Goal: Find specific page/section: Find specific page/section

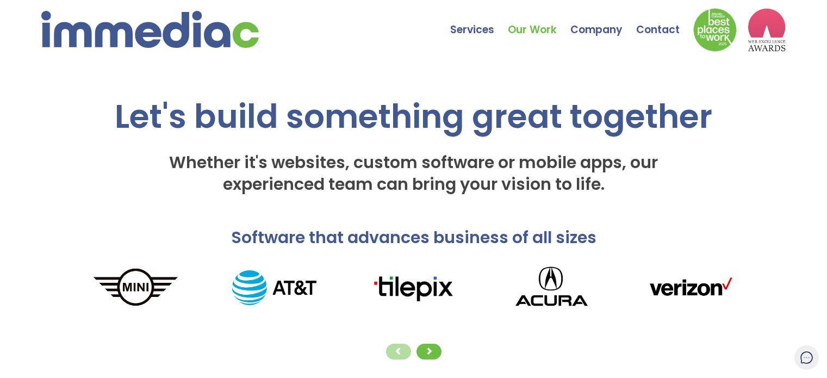
click at [542, 34] on link "Our Work" at bounding box center [539, 22] width 63 height 38
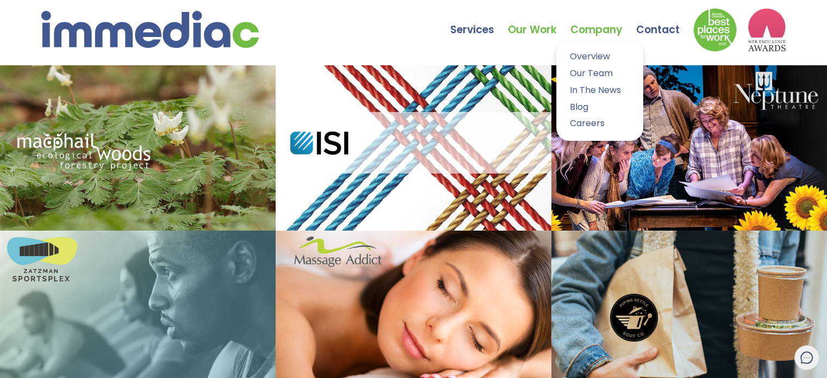
click at [610, 24] on link "Company" at bounding box center [603, 22] width 66 height 38
click at [593, 72] on link "Our Team" at bounding box center [599, 74] width 71 height 16
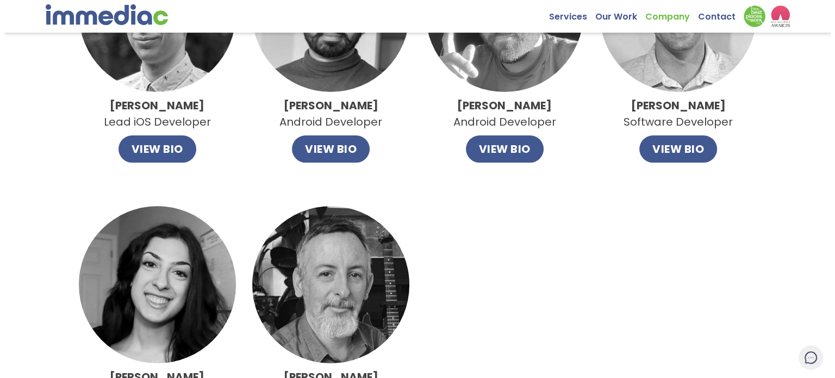
scroll to position [870, 0]
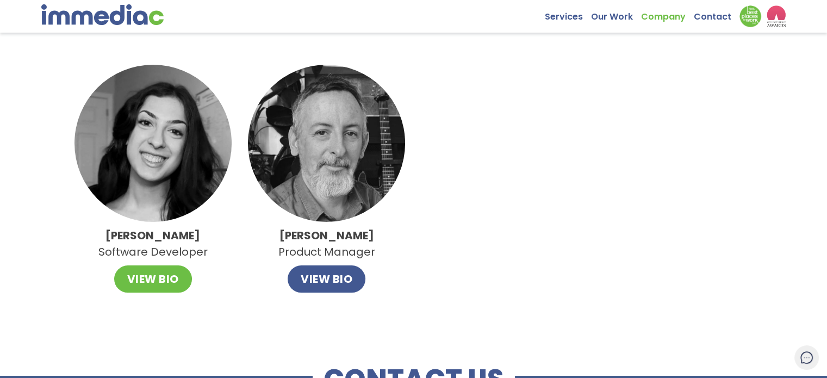
click at [147, 288] on button "VIEW BIO" at bounding box center [153, 278] width 78 height 27
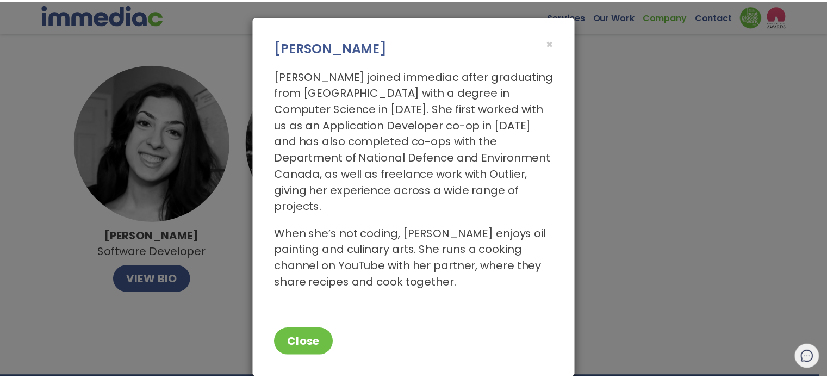
scroll to position [0, 0]
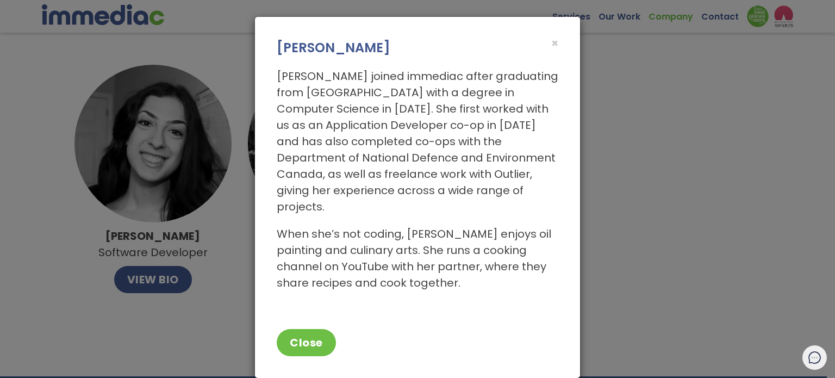
click at [541, 49] on h3 "Anastasiya Gurevich" at bounding box center [418, 48] width 282 height 18
click at [546, 45] on h3 "Anastasiya Gurevich" at bounding box center [418, 48] width 282 height 18
click at [556, 43] on div "× Anastasiya Gurevich" at bounding box center [417, 37] width 325 height 40
click at [553, 43] on span "×" at bounding box center [554, 43] width 7 height 16
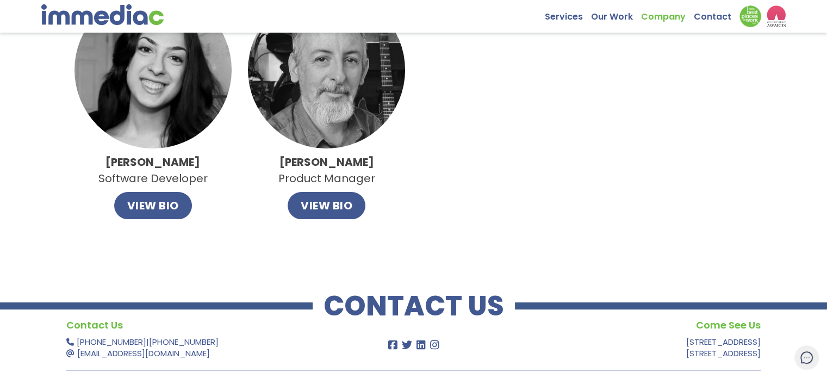
scroll to position [975, 0]
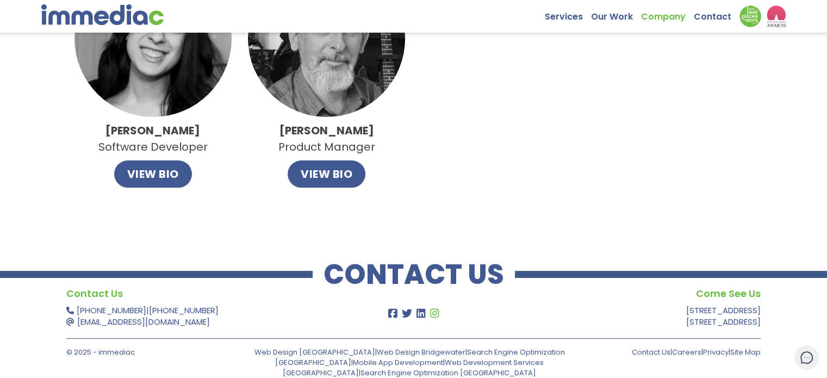
click at [430, 314] on icon at bounding box center [433, 313] width 11 height 10
